Goal: Navigation & Orientation: Find specific page/section

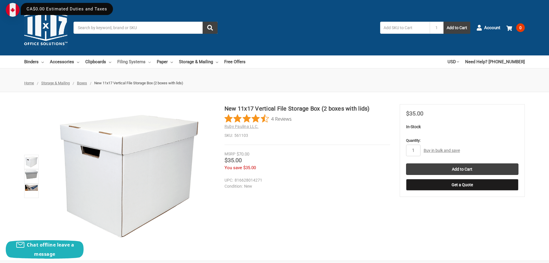
click at [137, 61] on link "Filing Systems" at bounding box center [133, 61] width 33 height 13
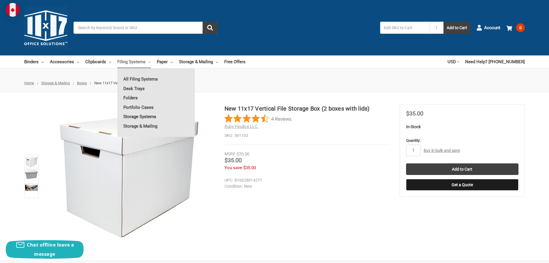
click at [151, 115] on link "Storage Systems" at bounding box center [156, 116] width 78 height 9
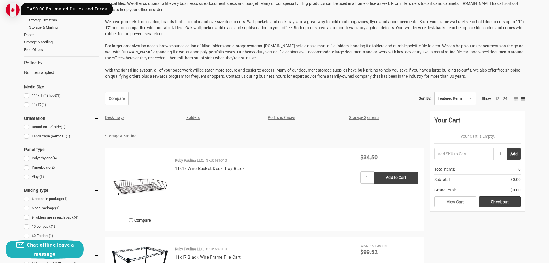
click at [192, 118] on link "Folders" at bounding box center [193, 117] width 13 height 5
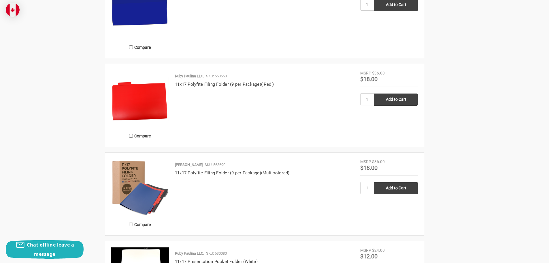
scroll to position [951, 0]
